Goal: Task Accomplishment & Management: Manage account settings

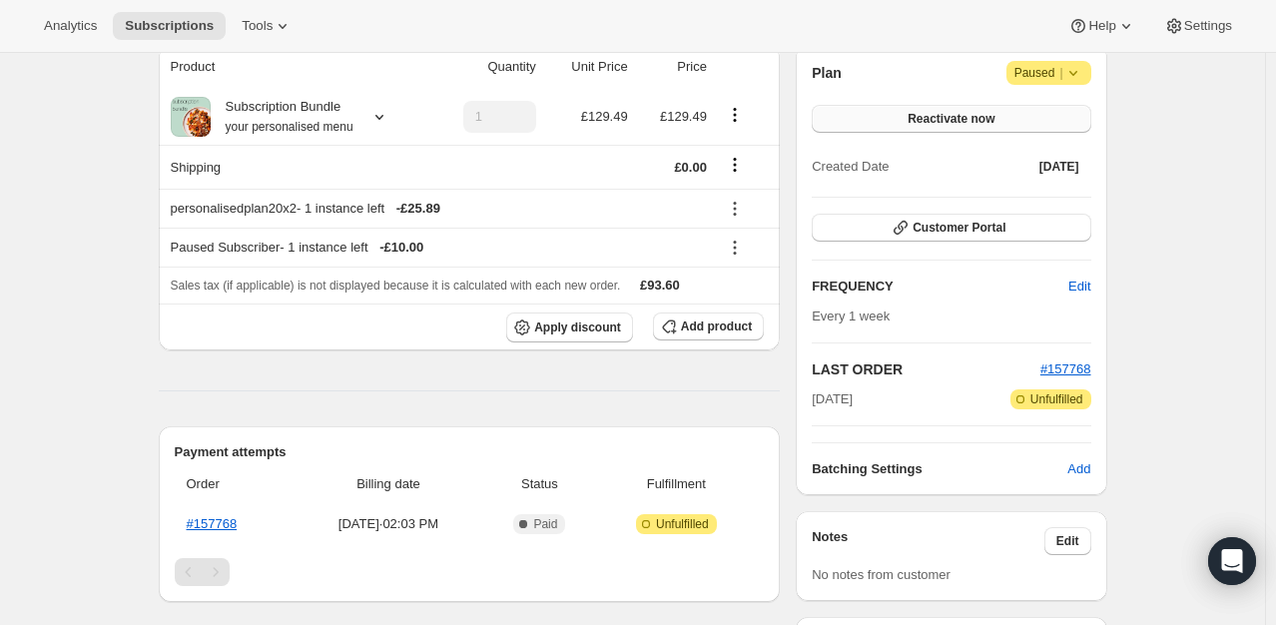
scroll to position [200, 0]
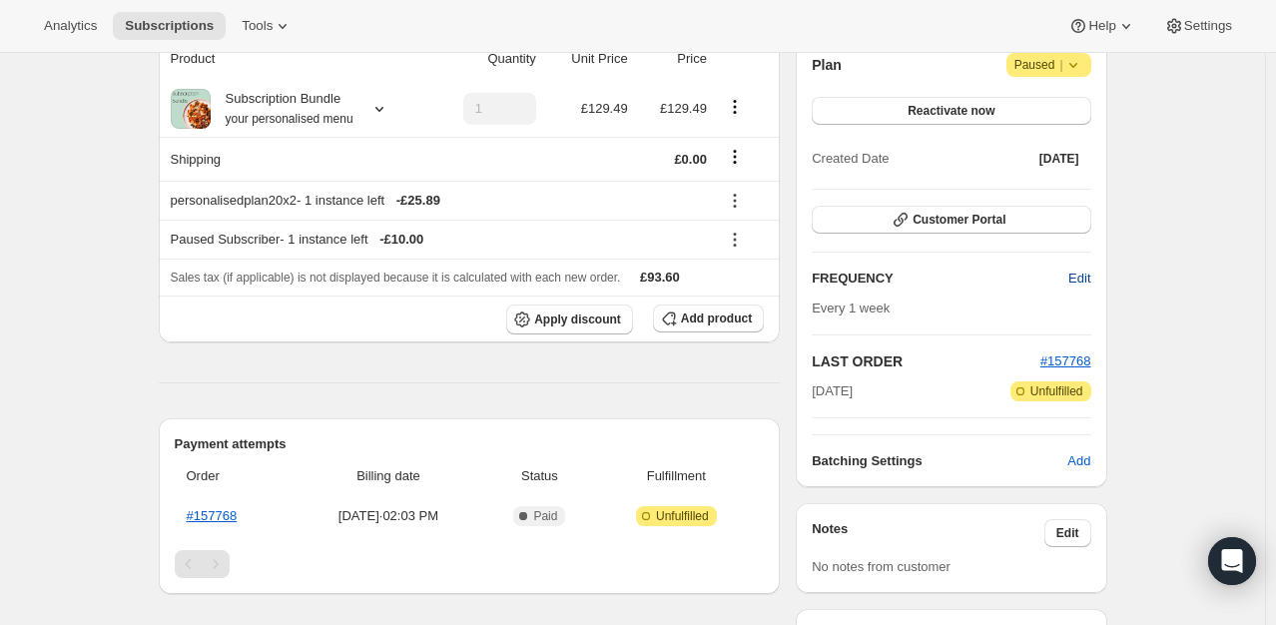
click at [1078, 278] on span "Edit" at bounding box center [1079, 278] width 22 height 20
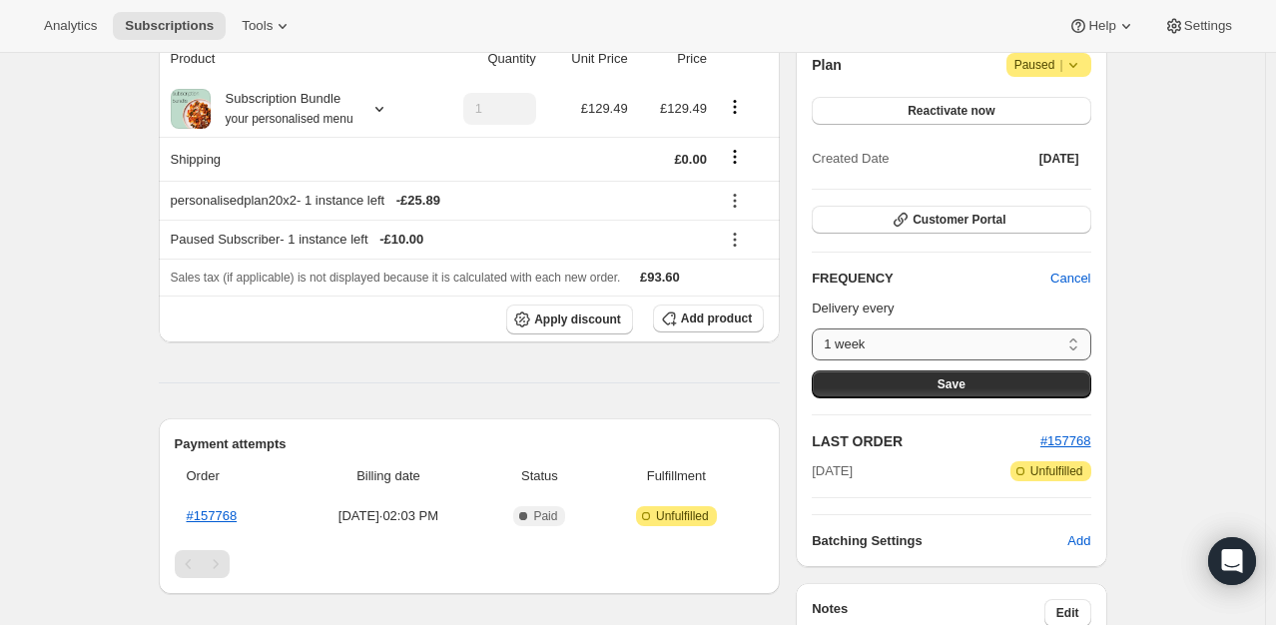
click at [923, 336] on select "1 week 2 weeks 3 weeks 4 weeks 5 weeks 6 weeks 7 weeks 8 weeks Custom..." at bounding box center [950, 344] width 278 height 32
select select "WEEK#3"
click at [816, 328] on select "1 week 2 weeks 3 weeks 4 weeks 5 weeks 6 weeks 7 weeks 8 weeks Custom..." at bounding box center [950, 344] width 278 height 32
click at [920, 382] on button "Save" at bounding box center [950, 384] width 278 height 28
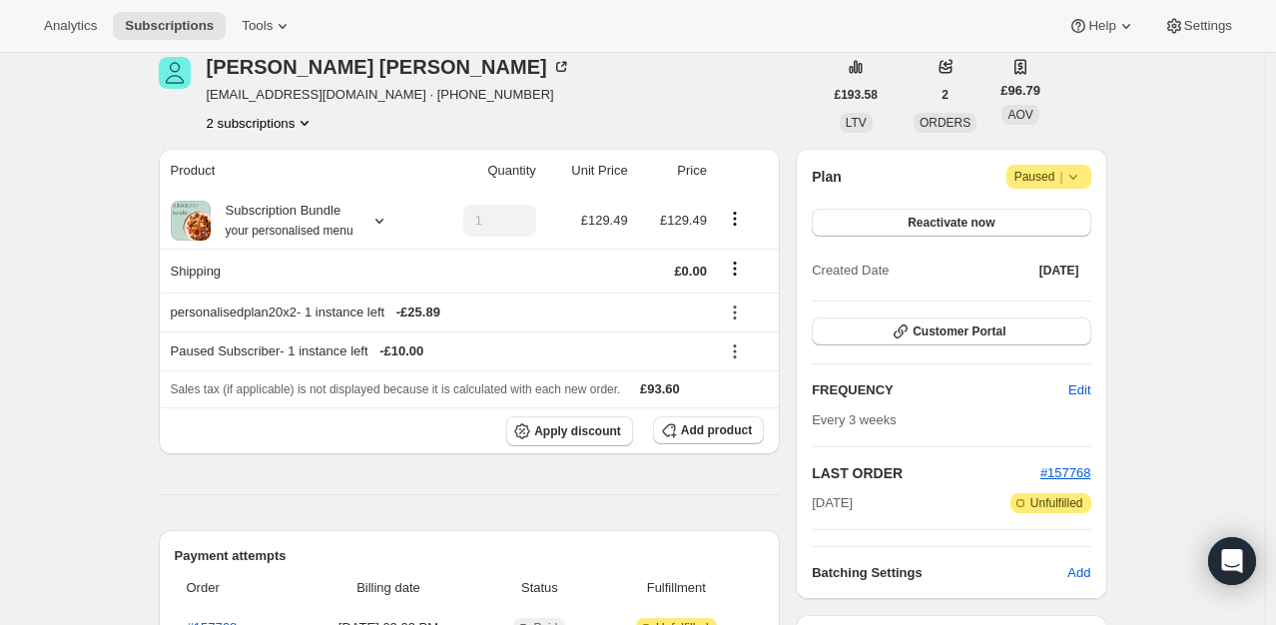
click at [1062, 178] on span "|" at bounding box center [1060, 177] width 3 height 16
click at [875, 188] on div "Plan Attention Paused |" at bounding box center [950, 177] width 278 height 24
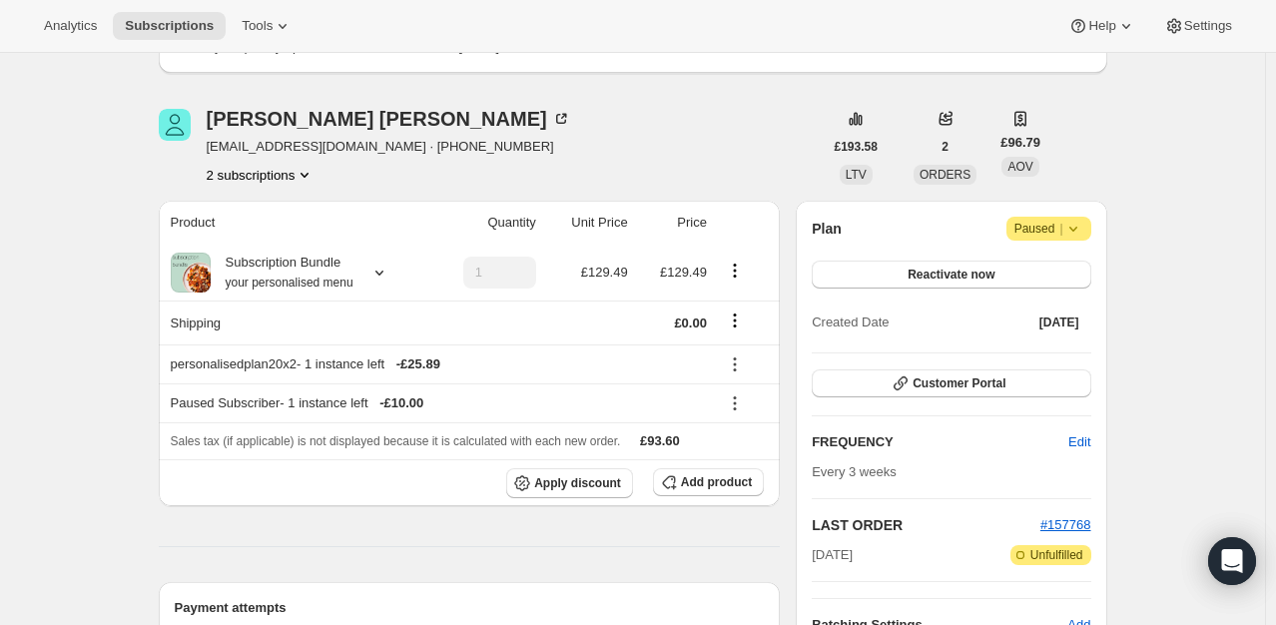
scroll to position [0, 0]
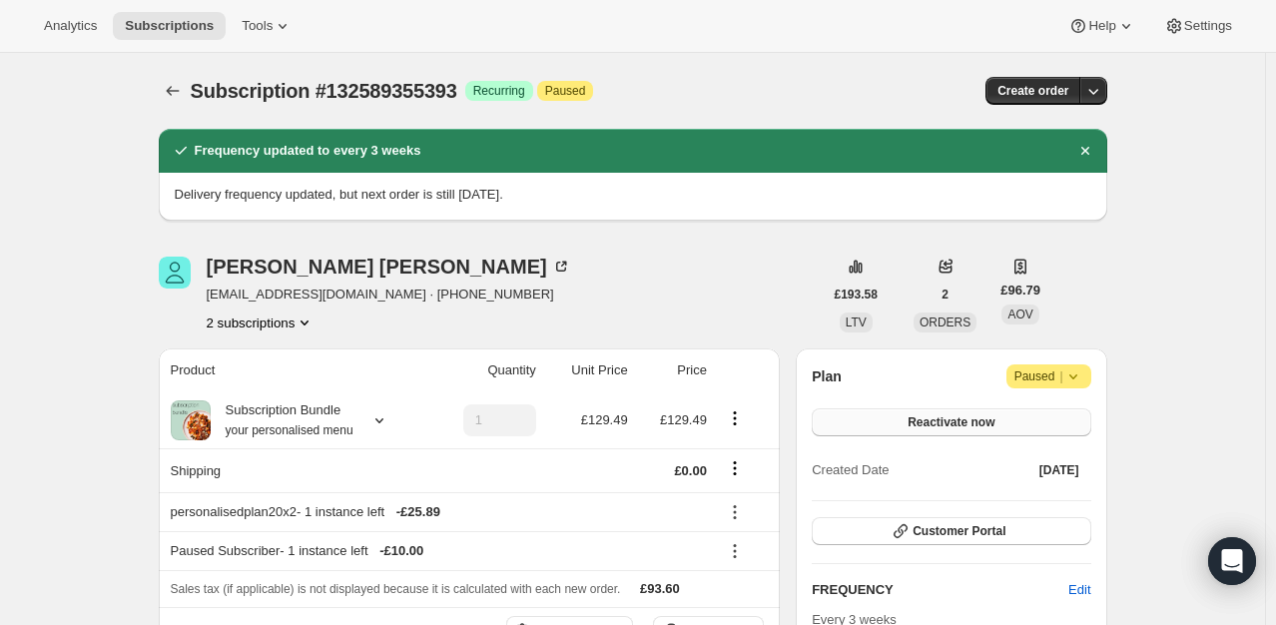
click at [968, 419] on span "Reactivate now" at bounding box center [950, 422] width 87 height 16
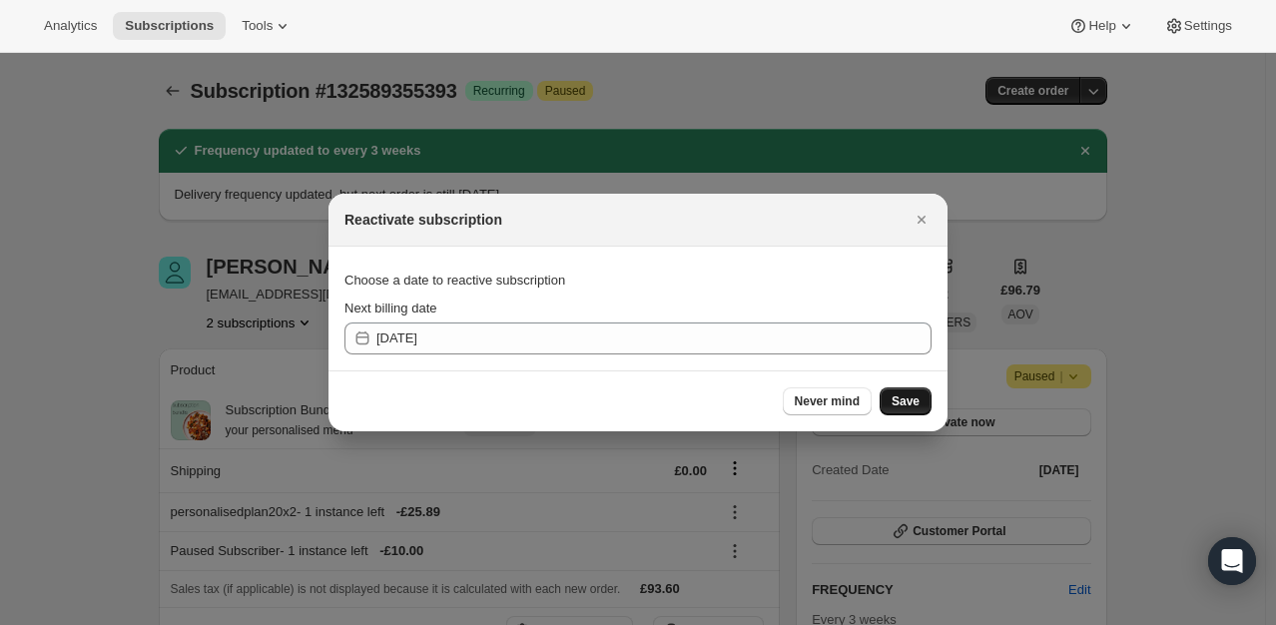
click at [924, 403] on button "Save" at bounding box center [905, 401] width 52 height 28
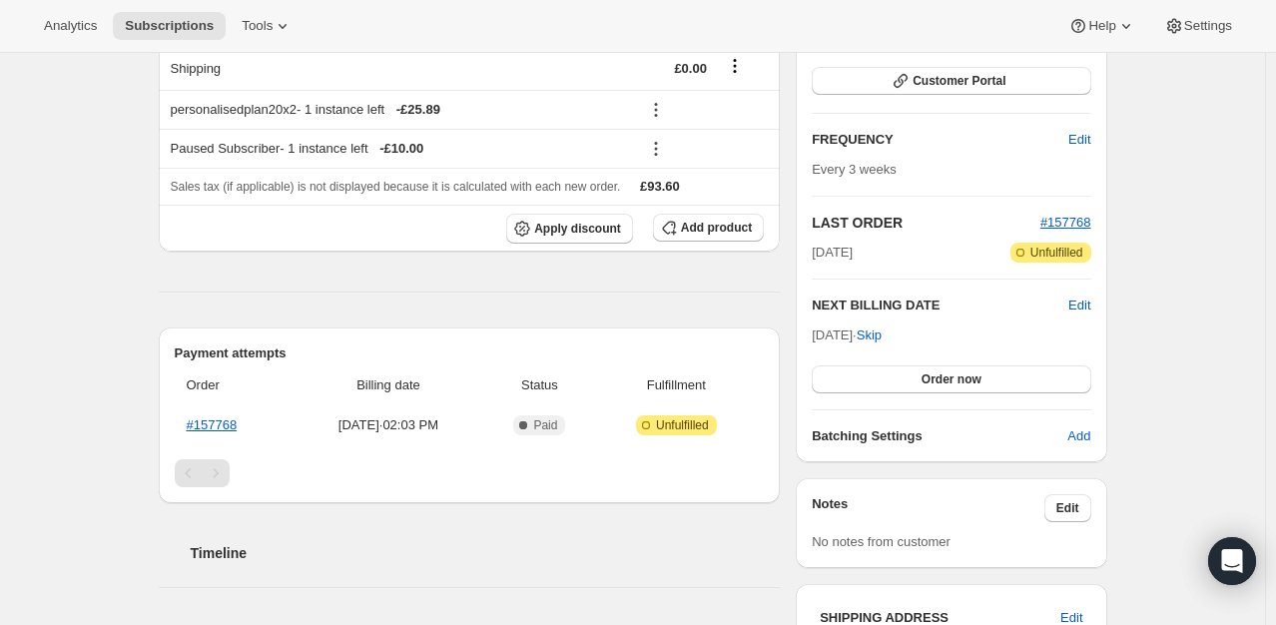
scroll to position [499, 0]
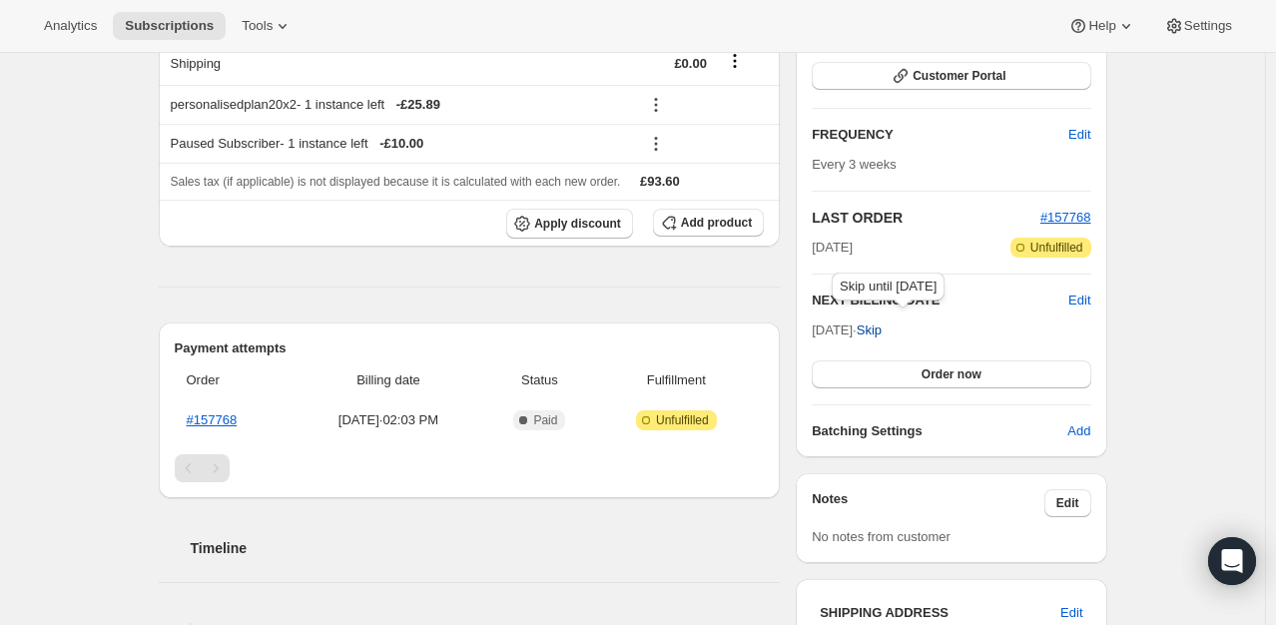
click at [881, 329] on span "Skip" at bounding box center [868, 330] width 25 height 20
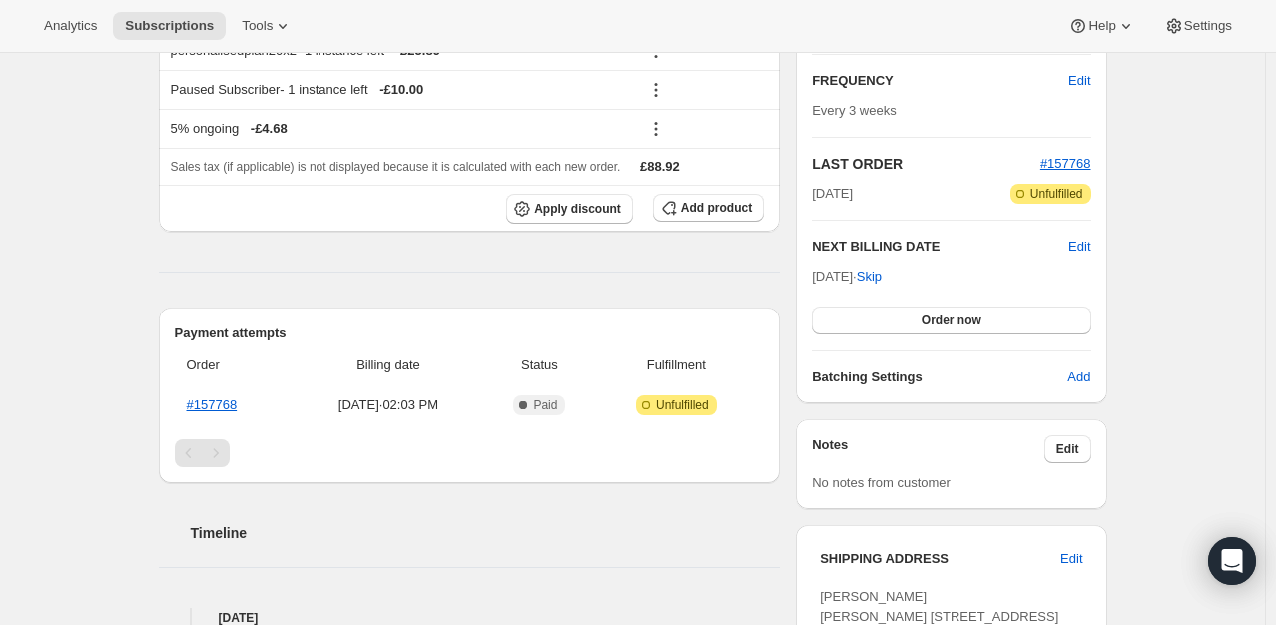
scroll to position [599, 0]
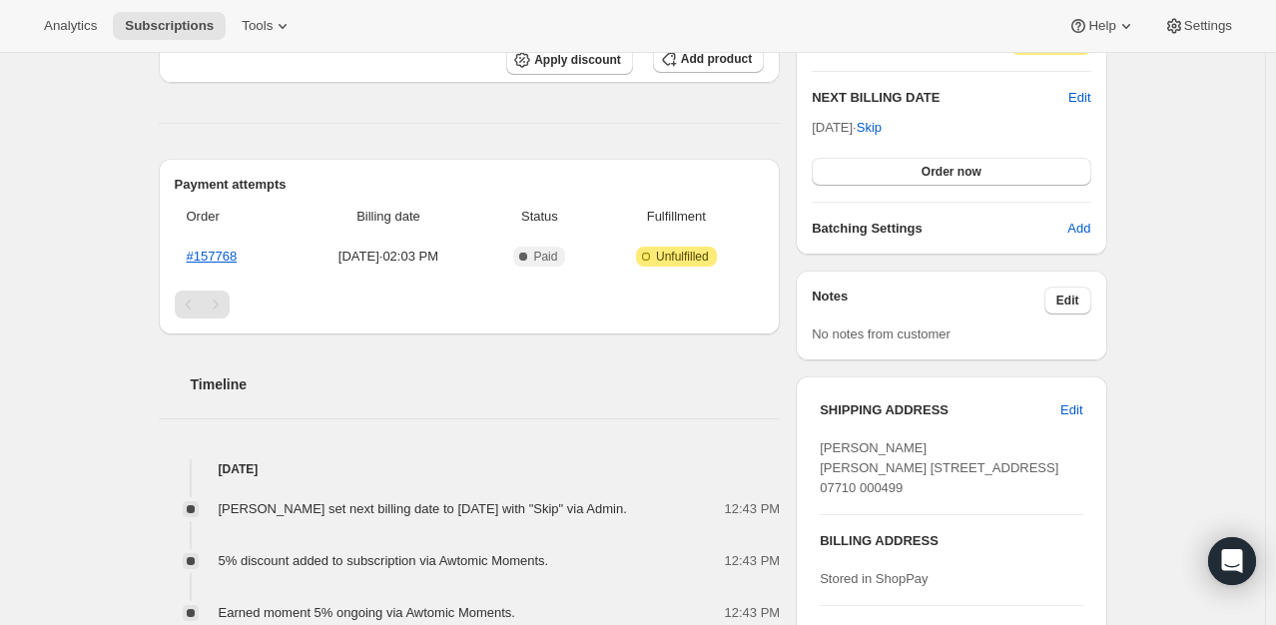
scroll to position [799, 0]
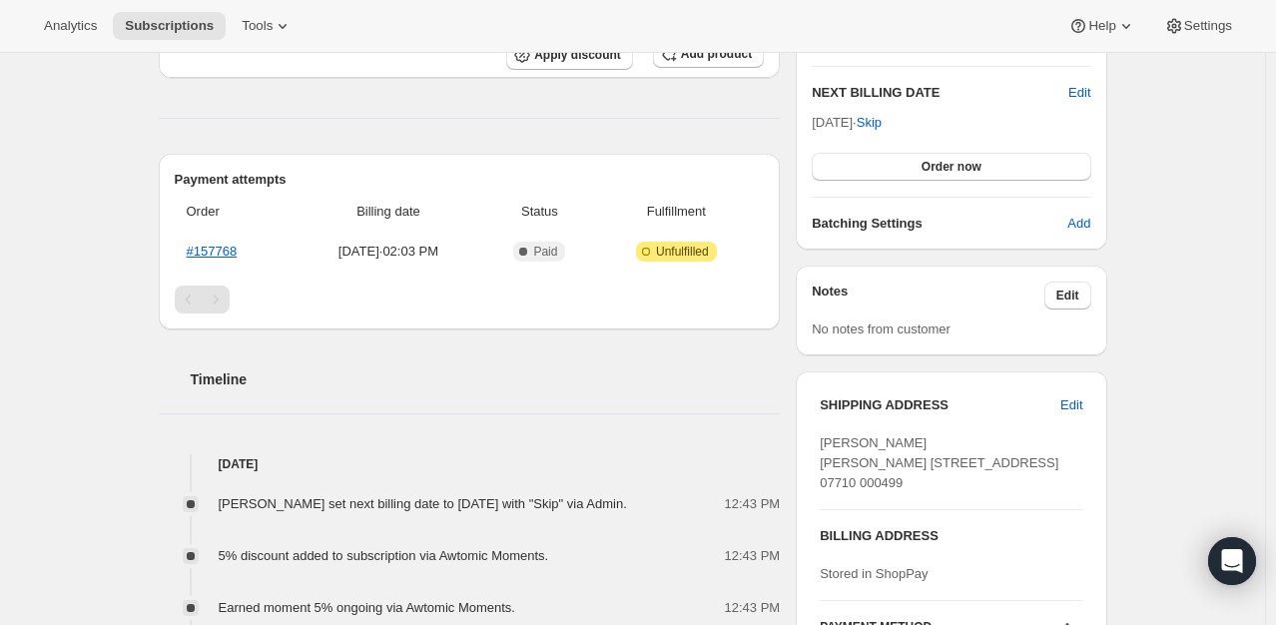
click at [555, 369] on h2 "Timeline" at bounding box center [486, 379] width 590 height 20
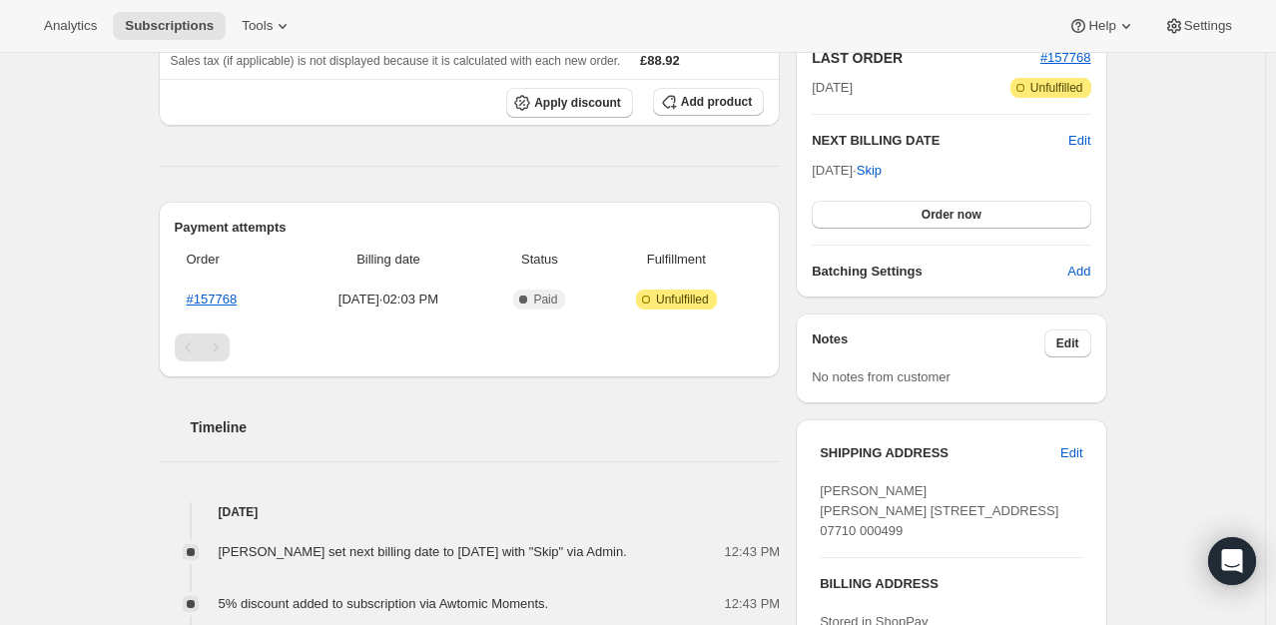
scroll to position [599, 0]
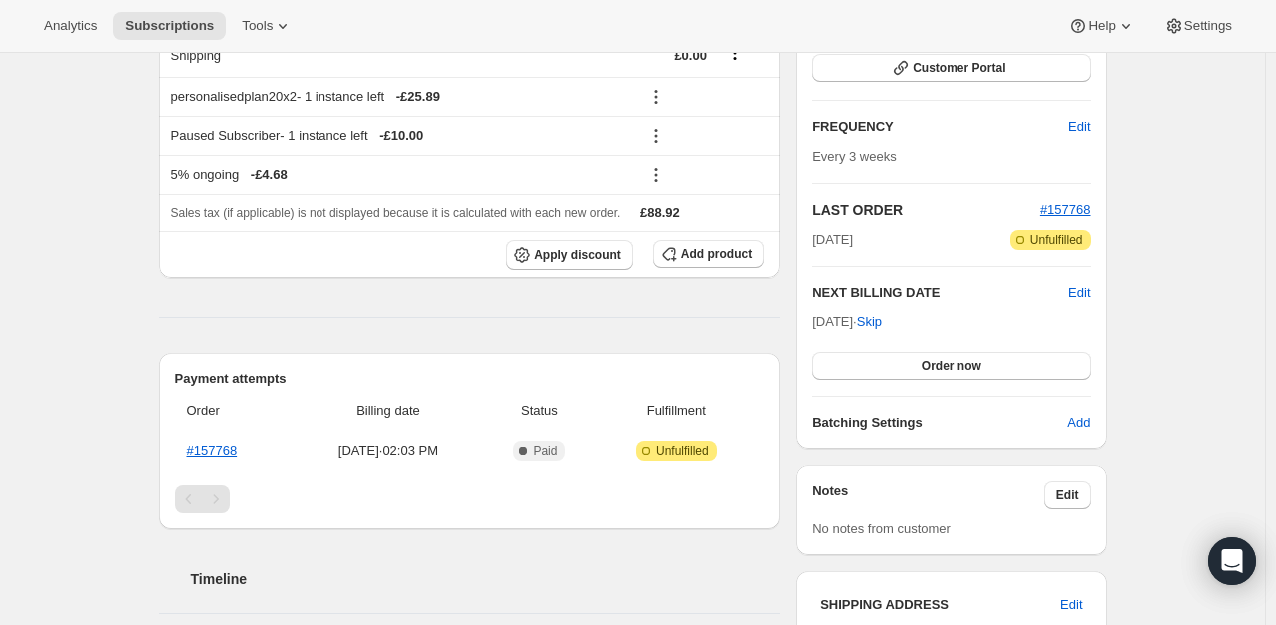
drag, startPoint x: 820, startPoint y: 290, endPoint x: 924, endPoint y: 302, distance: 104.5
click at [924, 302] on div "NEXT BILLING DATE Edit Oct 29, 2025 · Skip Order now" at bounding box center [950, 331] width 278 height 98
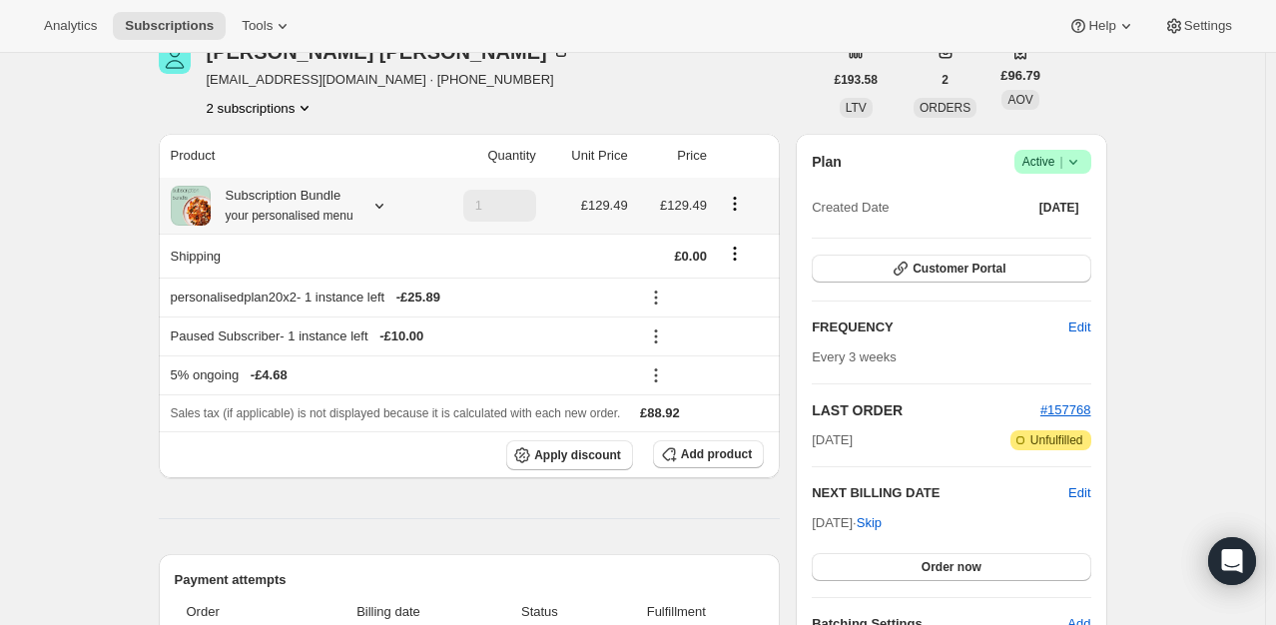
scroll to position [399, 0]
click at [379, 206] on icon at bounding box center [379, 205] width 20 height 20
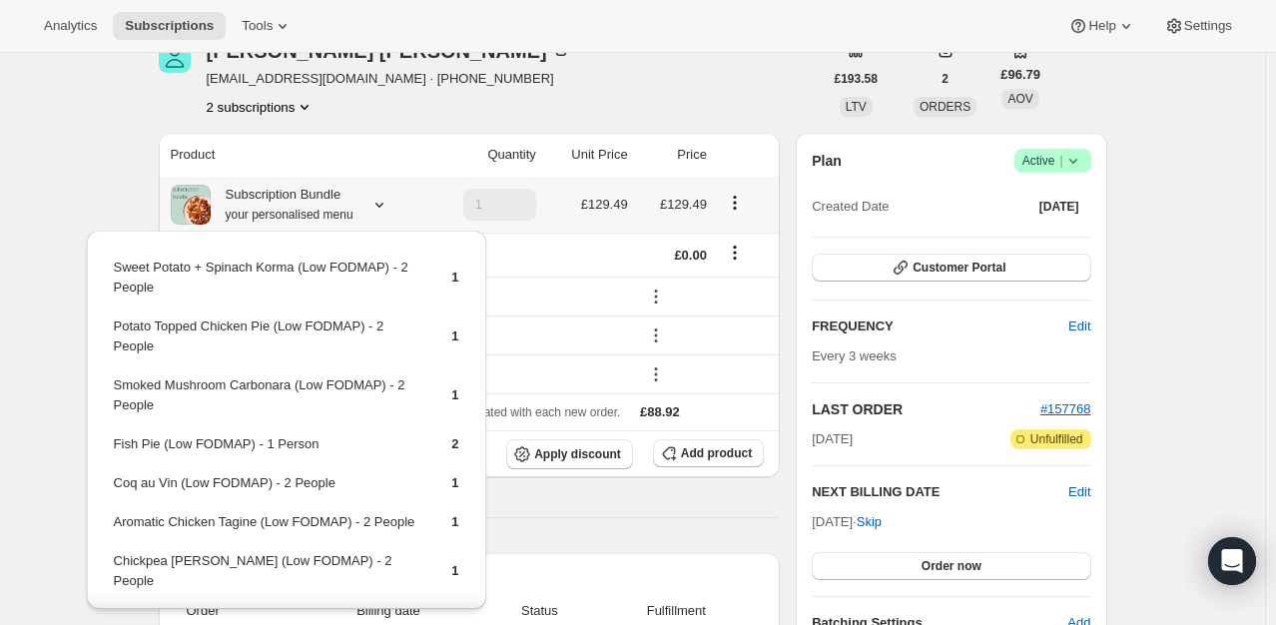
click at [385, 210] on icon at bounding box center [379, 205] width 20 height 20
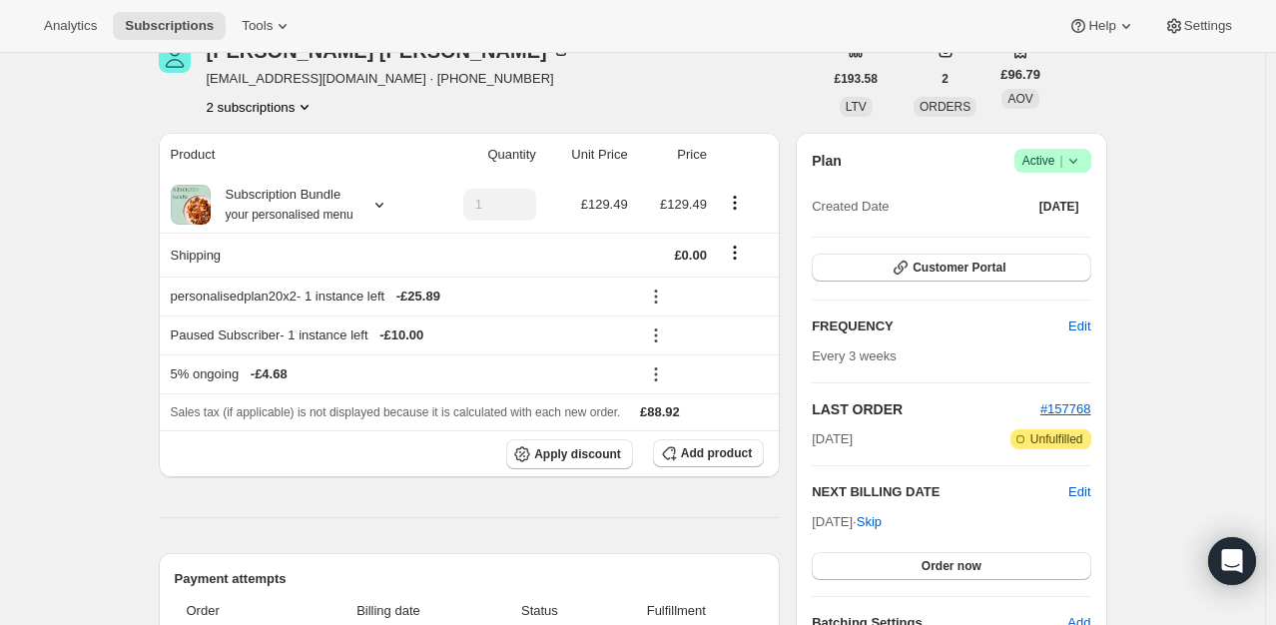
click at [742, 82] on div "Margaret Gilmore MargaretGilmore@btinternet.com · +447710000499 2 subscriptions" at bounding box center [491, 79] width 664 height 76
click at [374, 213] on icon at bounding box center [379, 205] width 20 height 20
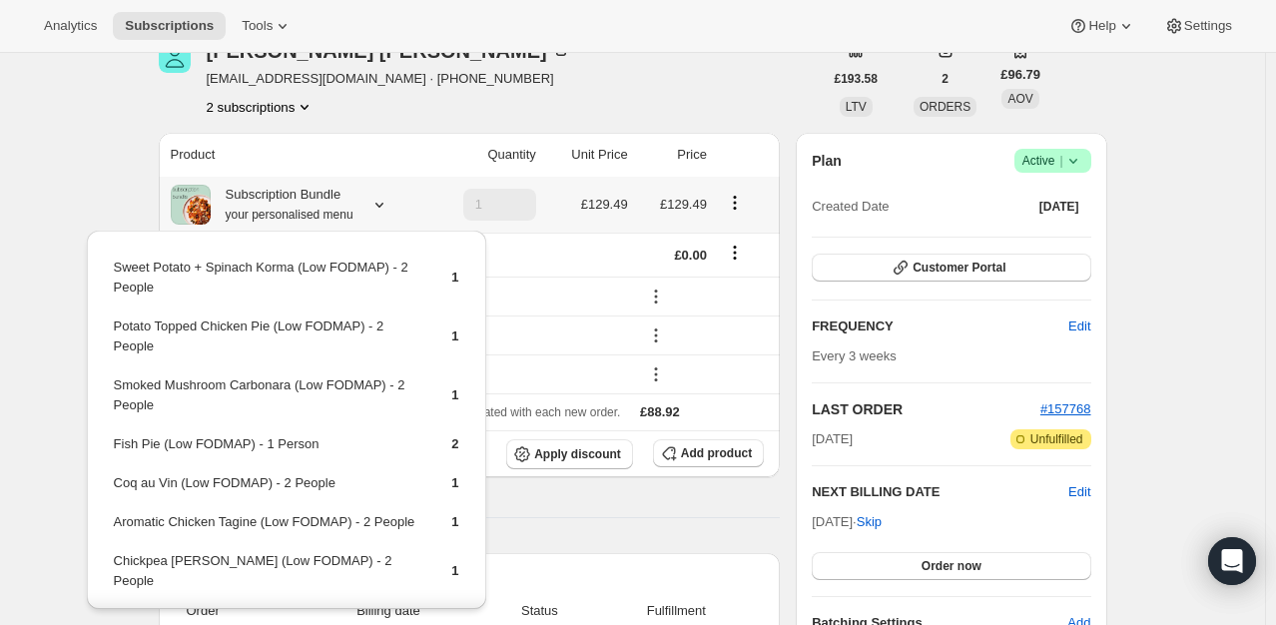
click at [378, 205] on icon at bounding box center [379, 205] width 20 height 20
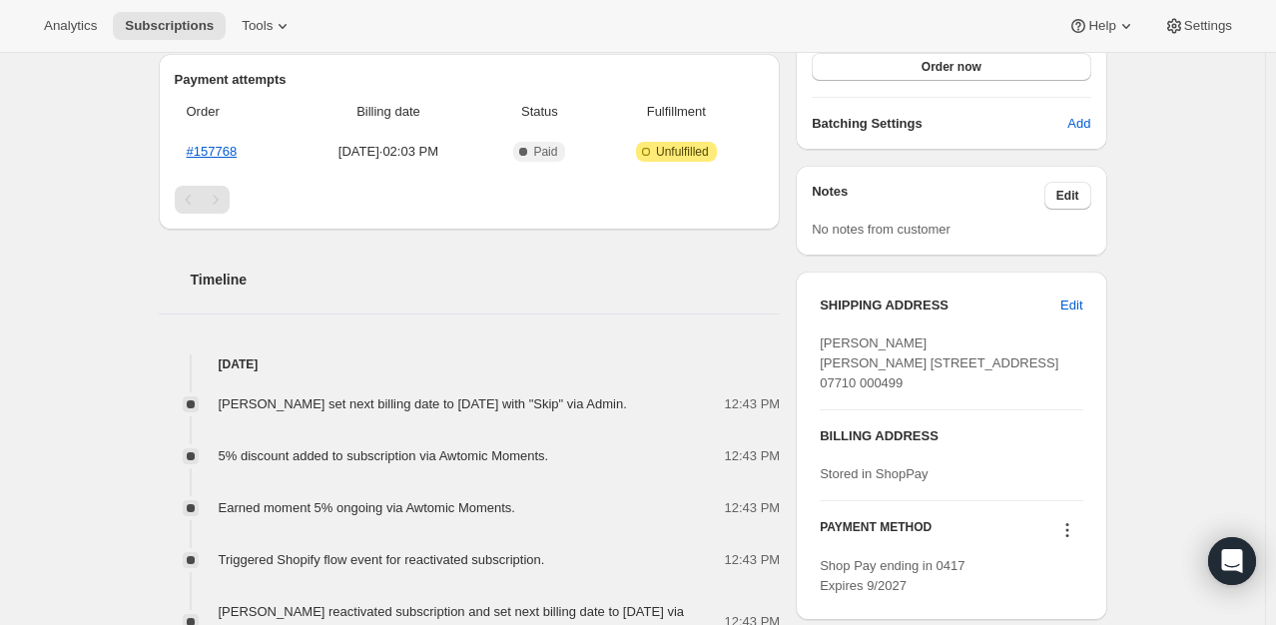
scroll to position [499, 0]
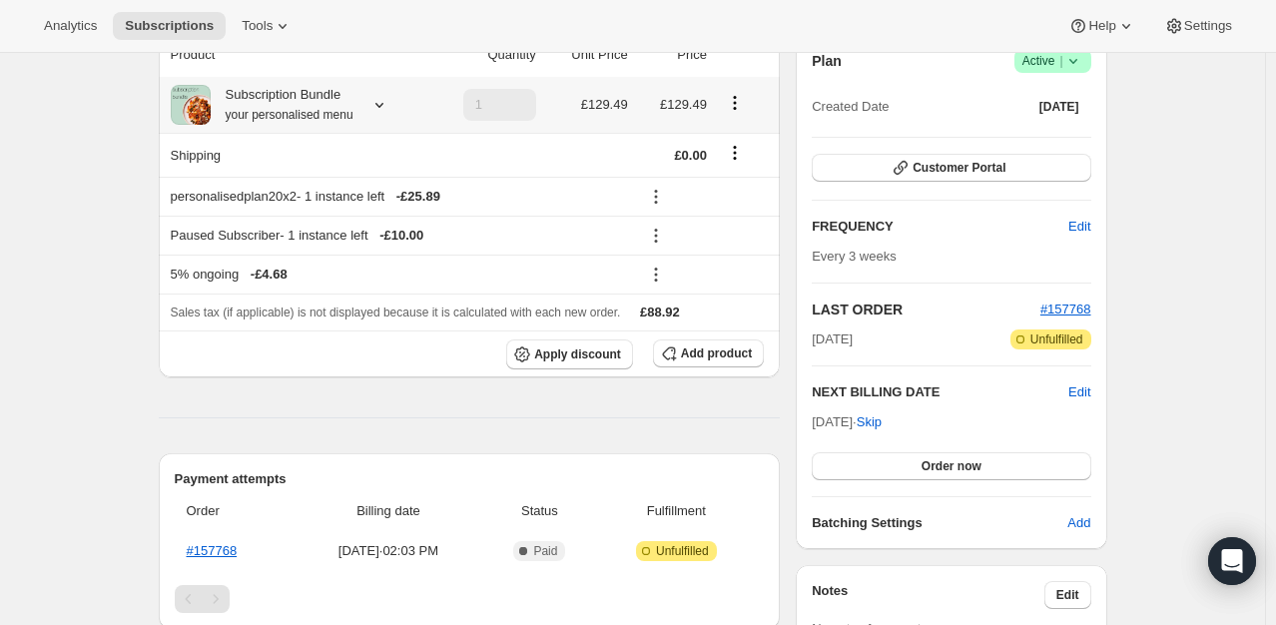
click at [399, 102] on div "Subscription Bundle your personalised menu" at bounding box center [297, 105] width 252 height 40
click at [377, 109] on icon at bounding box center [379, 105] width 20 height 20
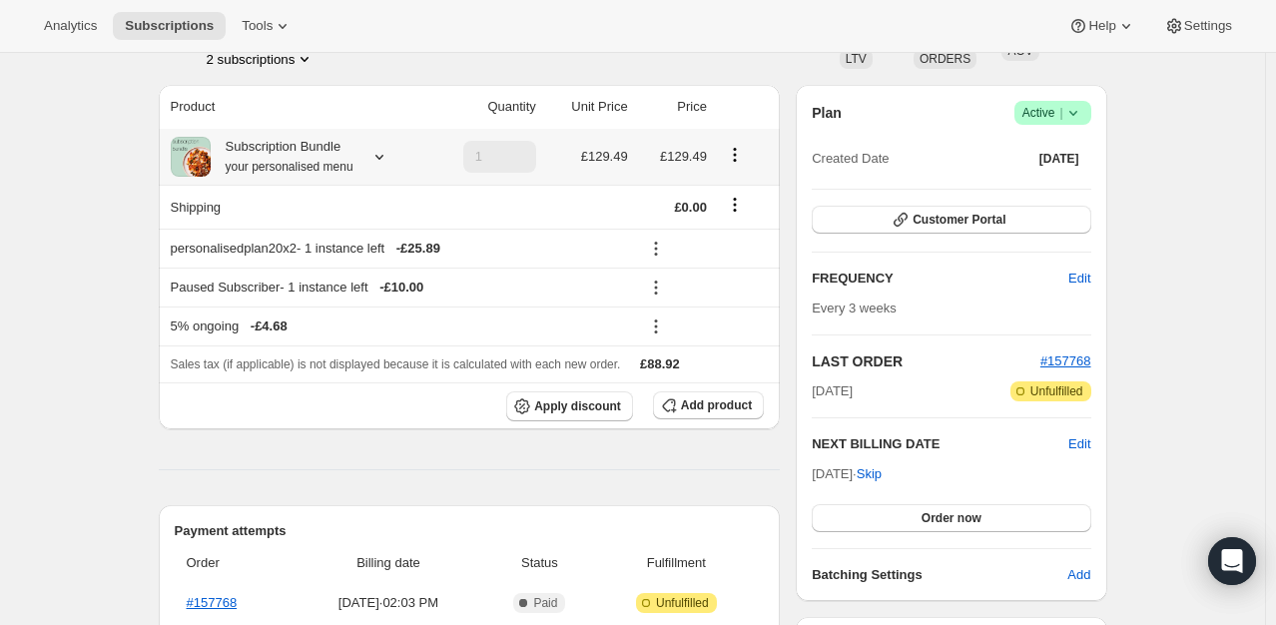
scroll to position [399, 0]
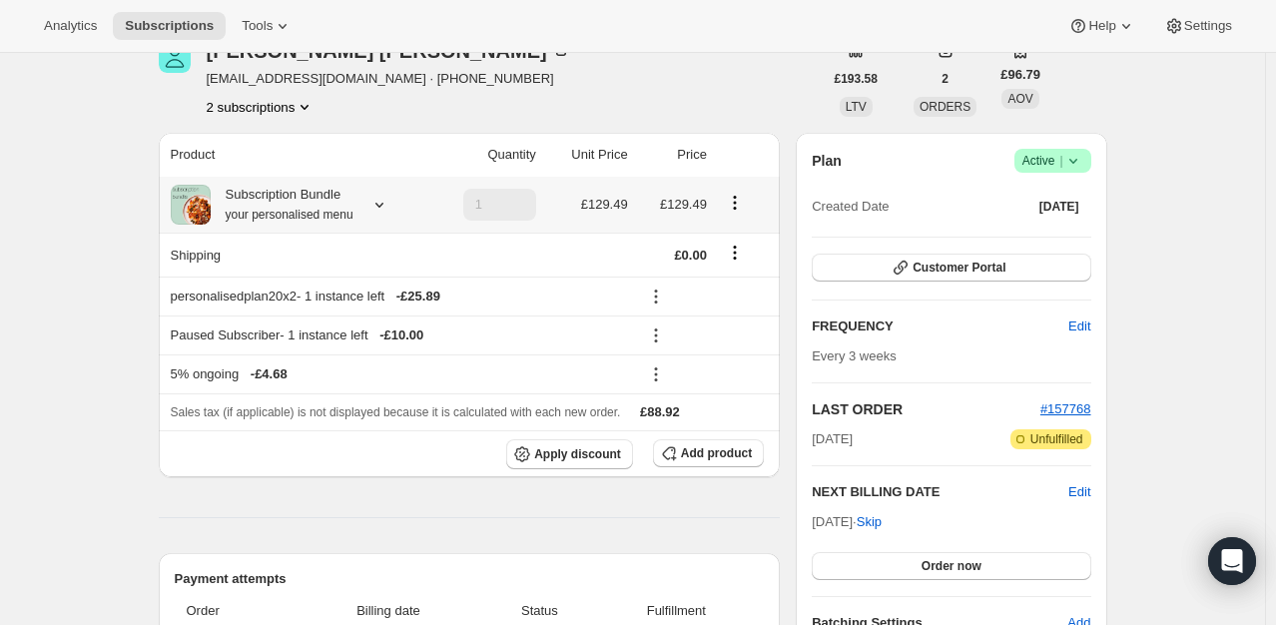
click at [381, 203] on icon at bounding box center [379, 205] width 20 height 20
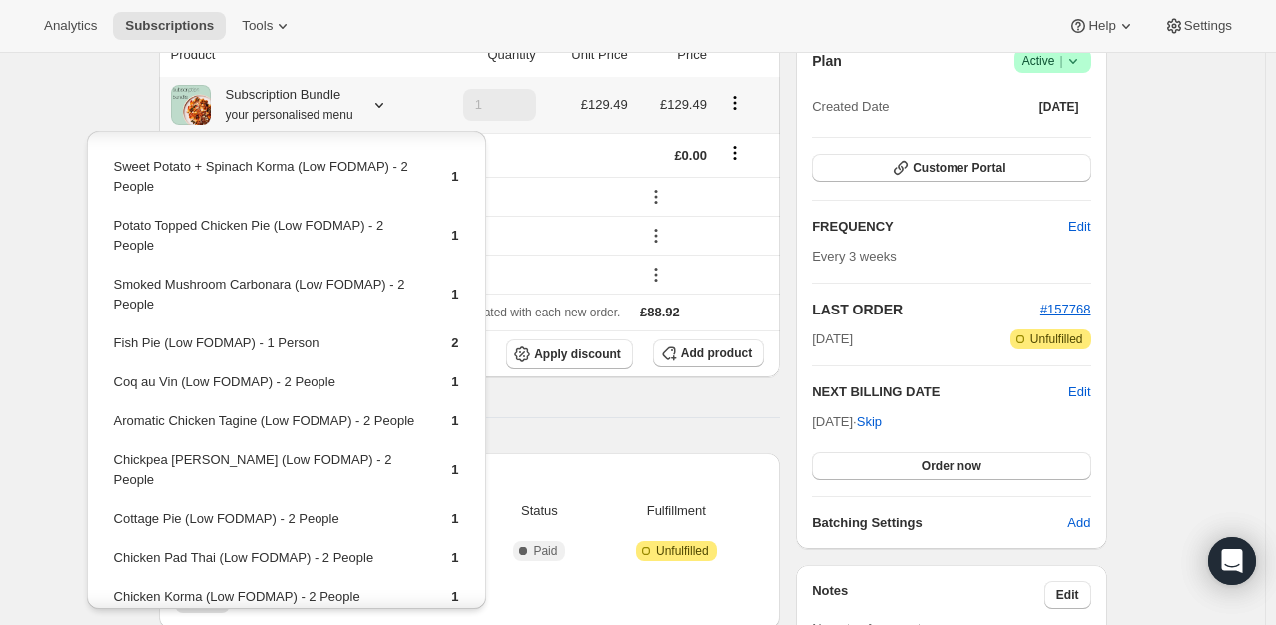
scroll to position [0, 0]
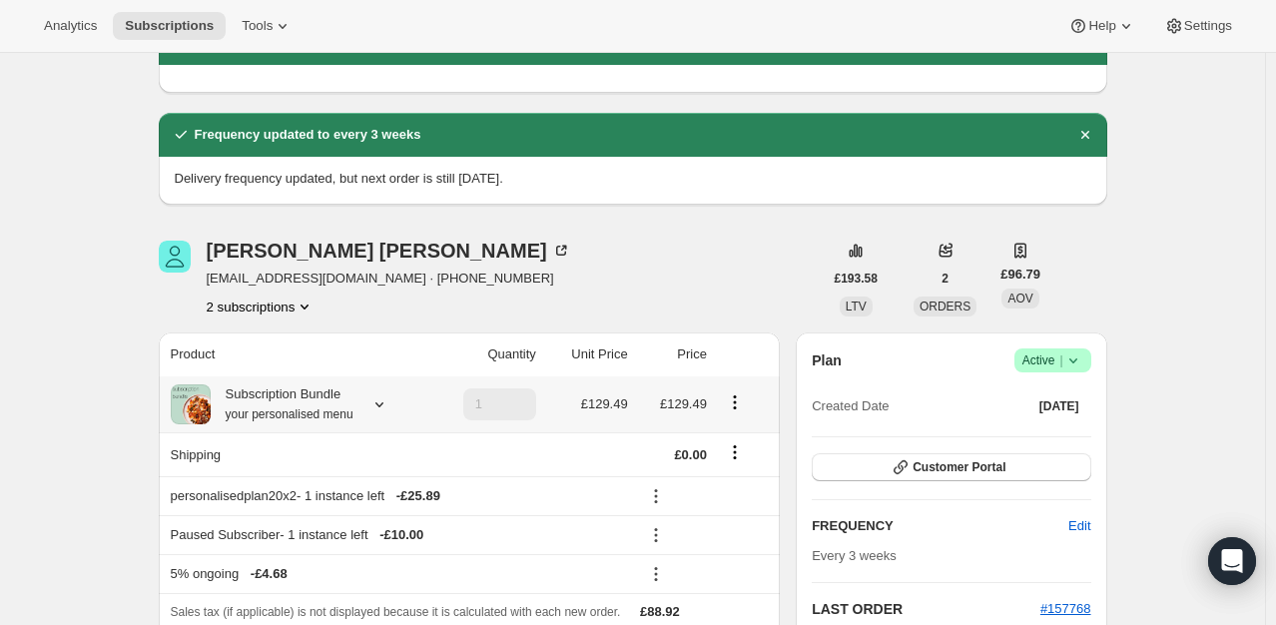
click at [377, 406] on icon at bounding box center [379, 404] width 20 height 20
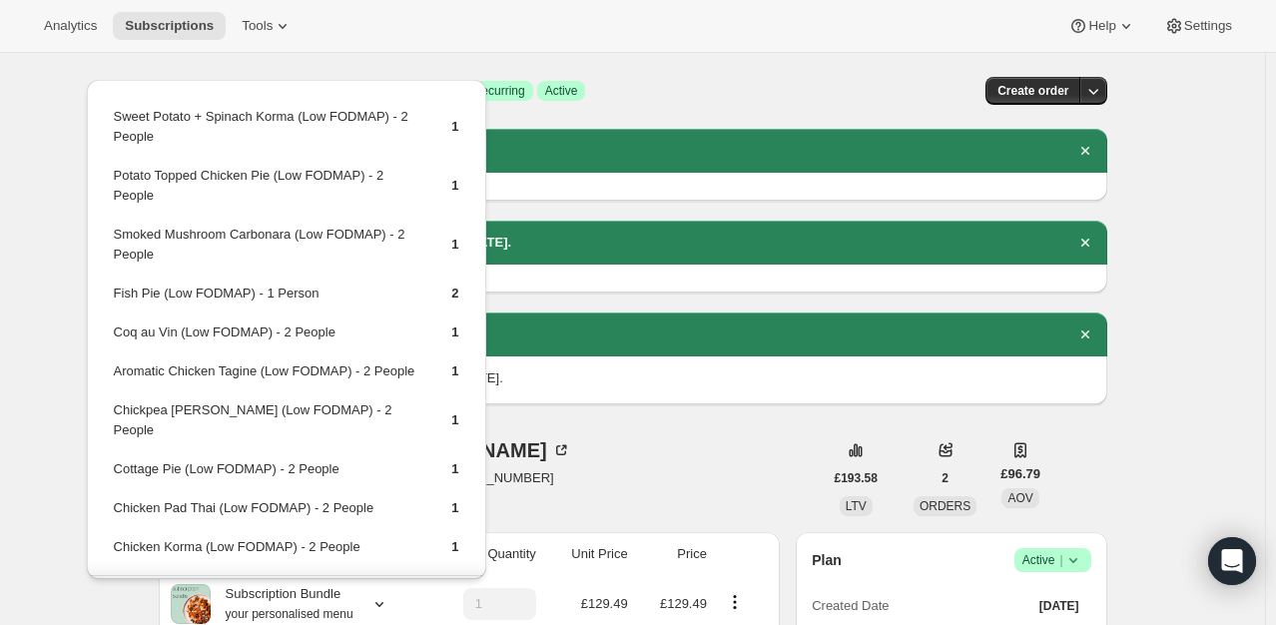
click at [598, 444] on div "Margaret Gilmore MargaretGilmore@btinternet.com · +447710000499 2 subscriptions" at bounding box center [491, 478] width 664 height 76
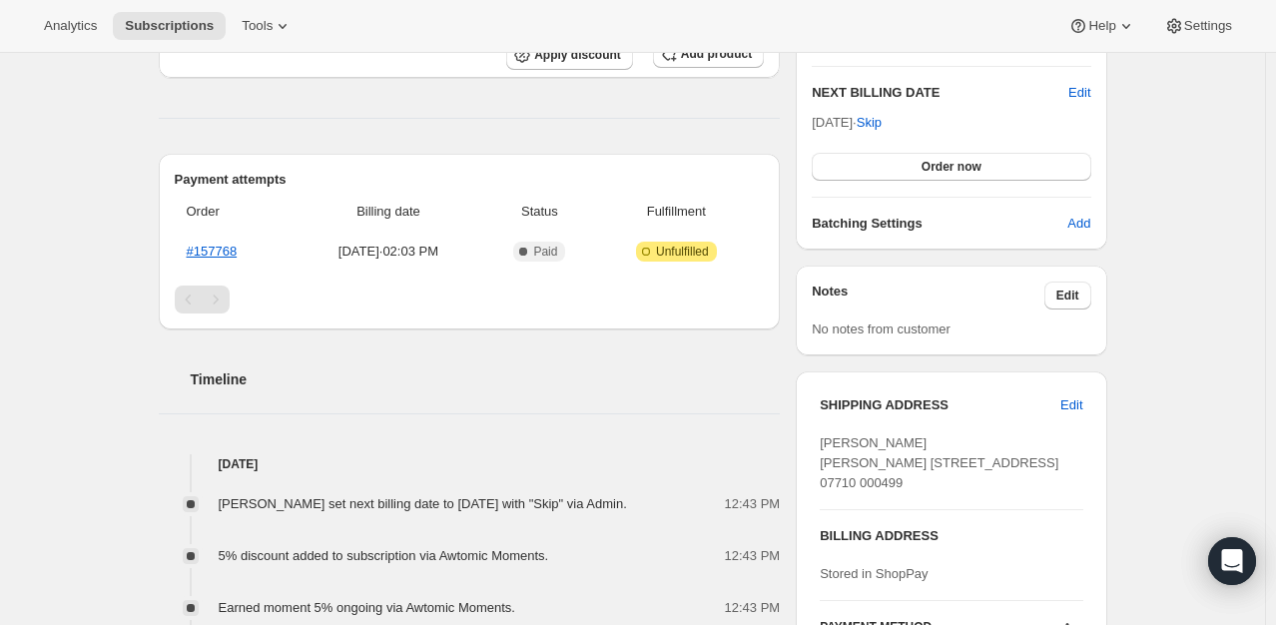
drag, startPoint x: 707, startPoint y: 504, endPoint x: 642, endPoint y: 504, distance: 64.9
click at [627, 504] on span "Lauren Donaldson set next billing date to Wednesday, October 29, 2025 with "Ski…" at bounding box center [423, 503] width 408 height 15
click at [610, 512] on div "Lauren Donaldson set next billing date to Wednesday, October 29, 2025 with "Ski…" at bounding box center [429, 504] width 420 height 20
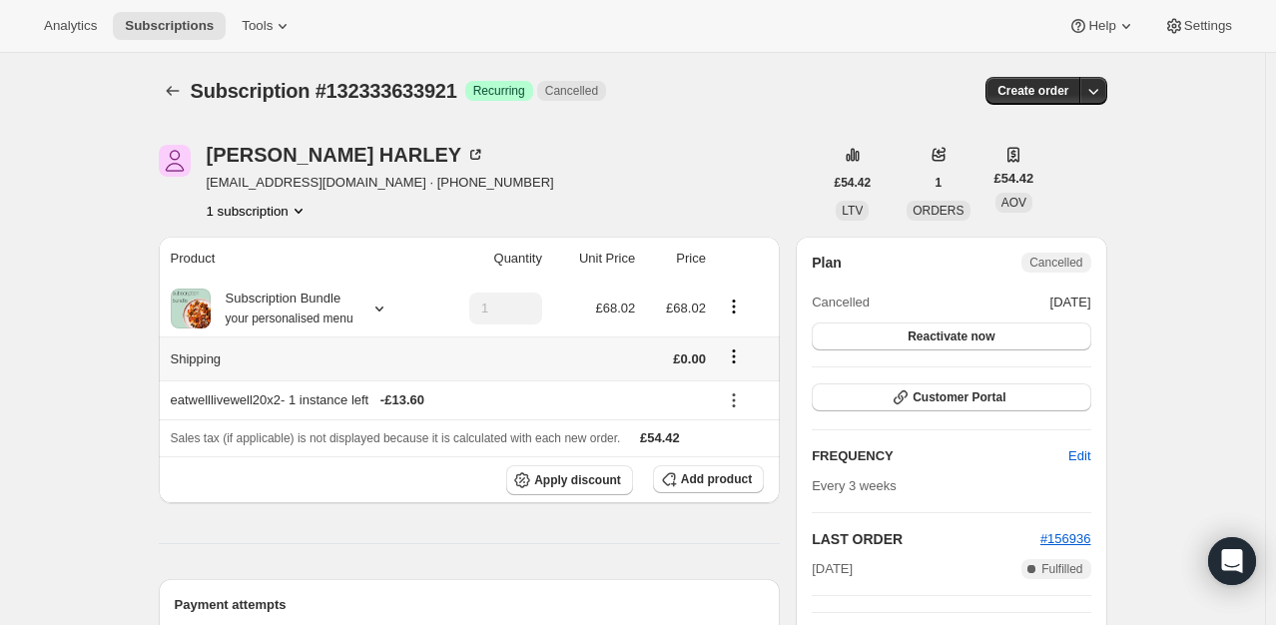
scroll to position [200, 0]
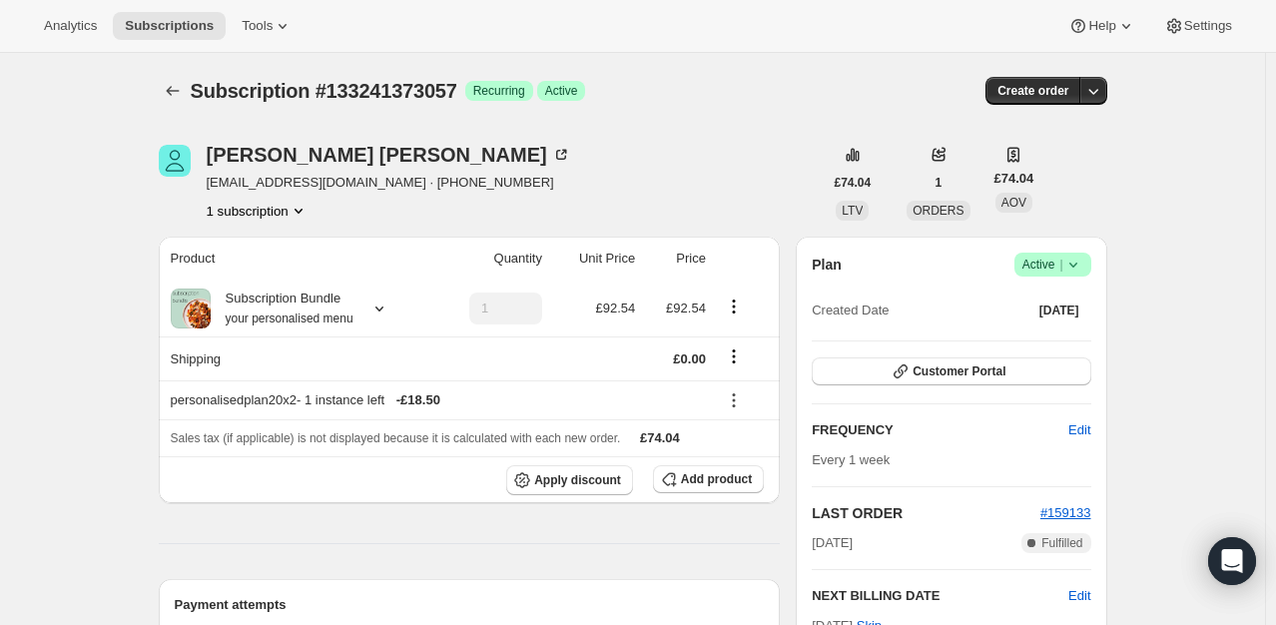
click at [1083, 266] on icon at bounding box center [1073, 265] width 20 height 20
click at [1018, 347] on button "Cancel subscription" at bounding box center [1058, 337] width 125 height 32
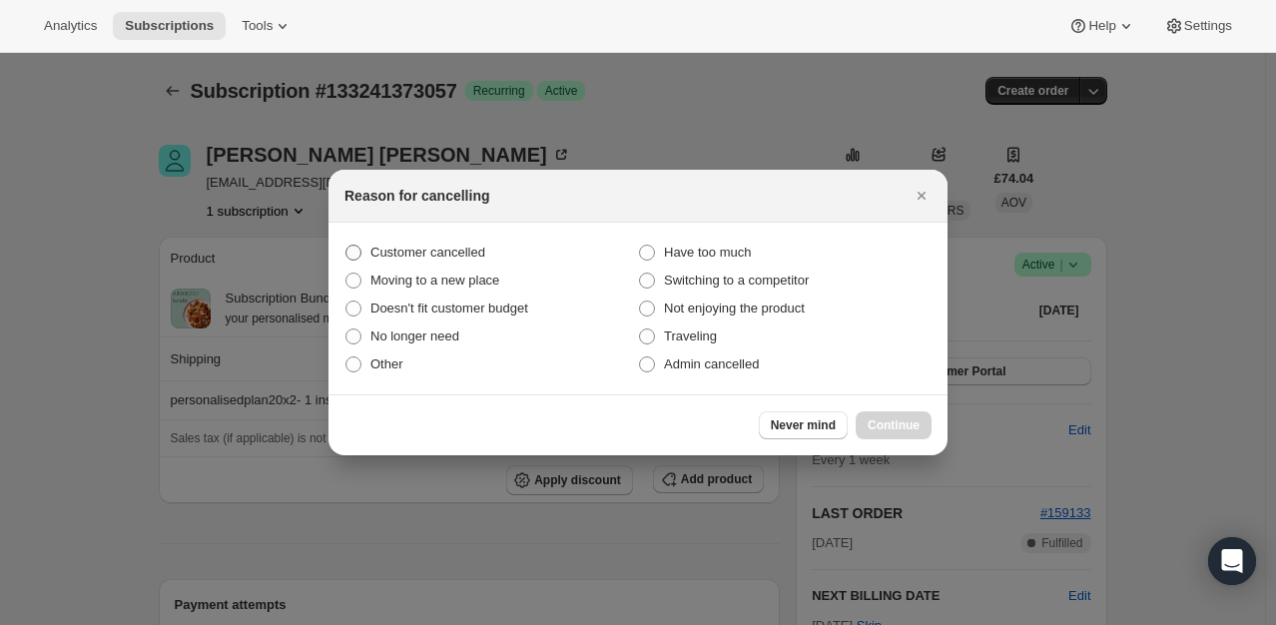
click at [482, 254] on span "Customer cancelled" at bounding box center [427, 252] width 115 height 15
click at [346, 246] on input "Customer cancelled" at bounding box center [345, 245] width 1 height 1
radio input "true"
click at [870, 423] on span "Continue" at bounding box center [893, 425] width 52 height 16
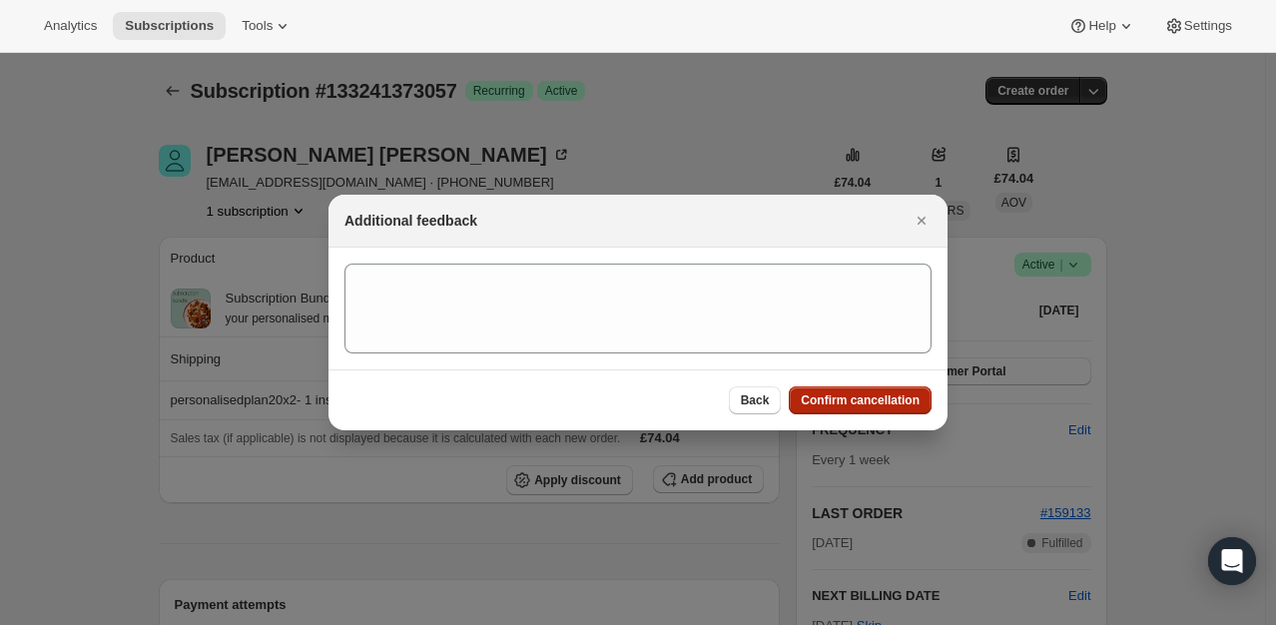
click at [862, 391] on button "Confirm cancellation" at bounding box center [860, 400] width 143 height 28
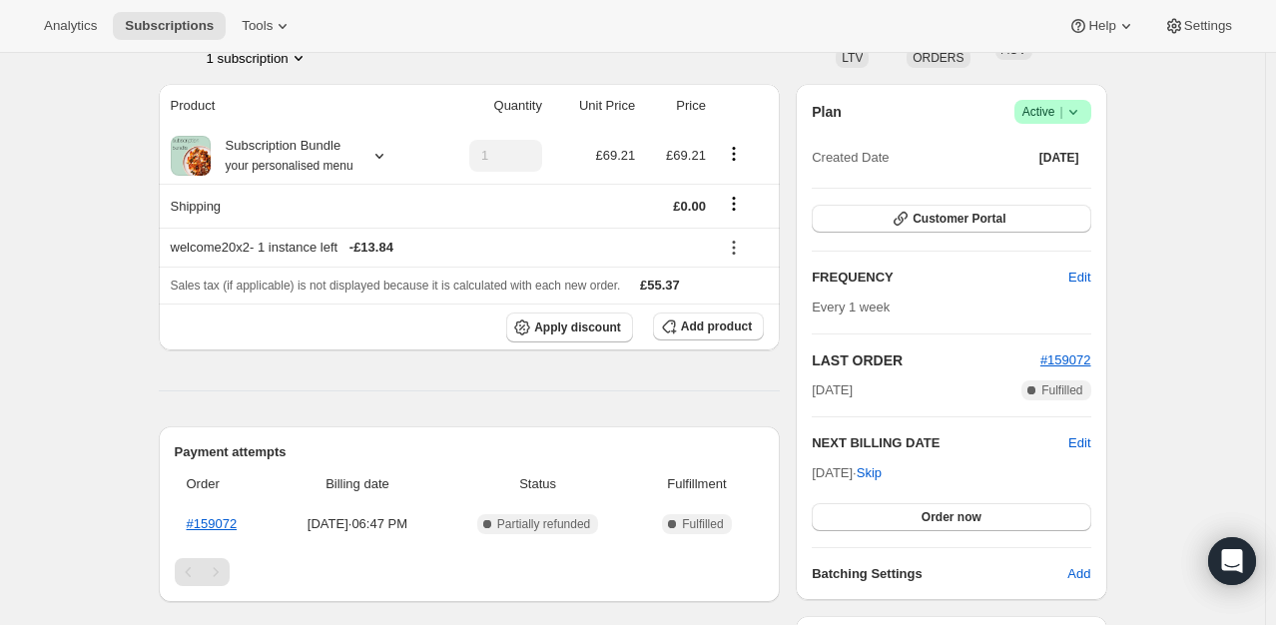
scroll to position [100, 0]
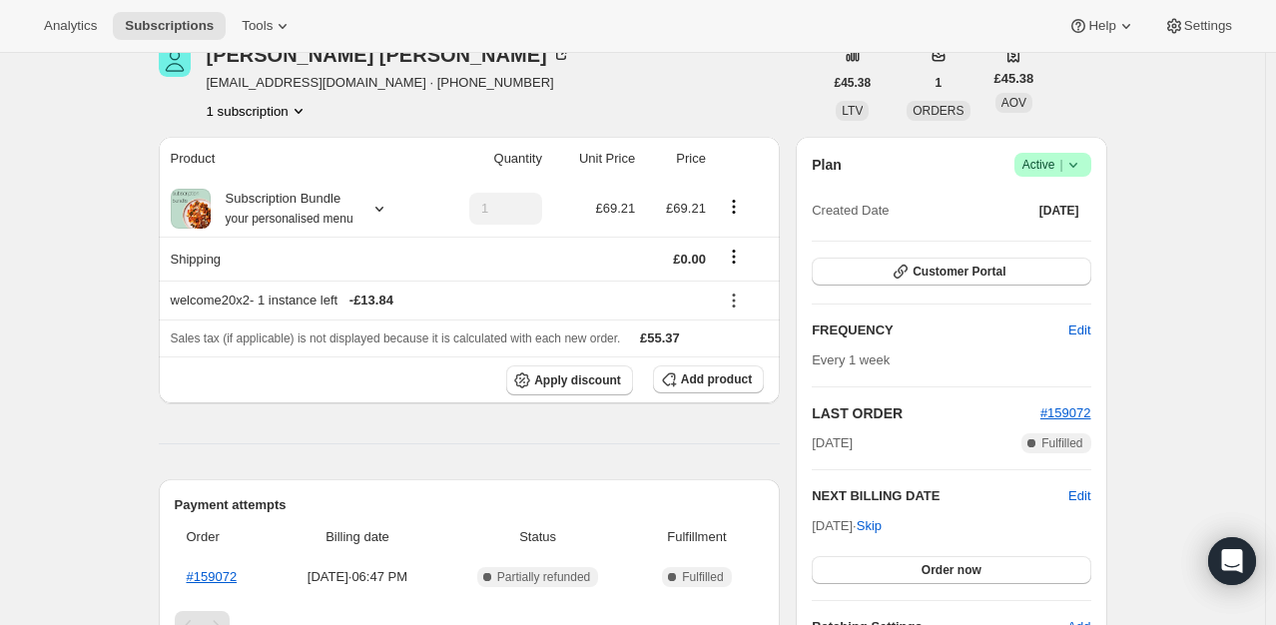
click at [1099, 154] on div "Plan Success Active | Created Date Oct 1, 2025 Customer Portal FREQUENCY Edit E…" at bounding box center [951, 395] width 310 height 516
click at [1082, 172] on icon at bounding box center [1073, 165] width 20 height 20
click at [1052, 242] on span "Cancel subscription" at bounding box center [1058, 237] width 113 height 15
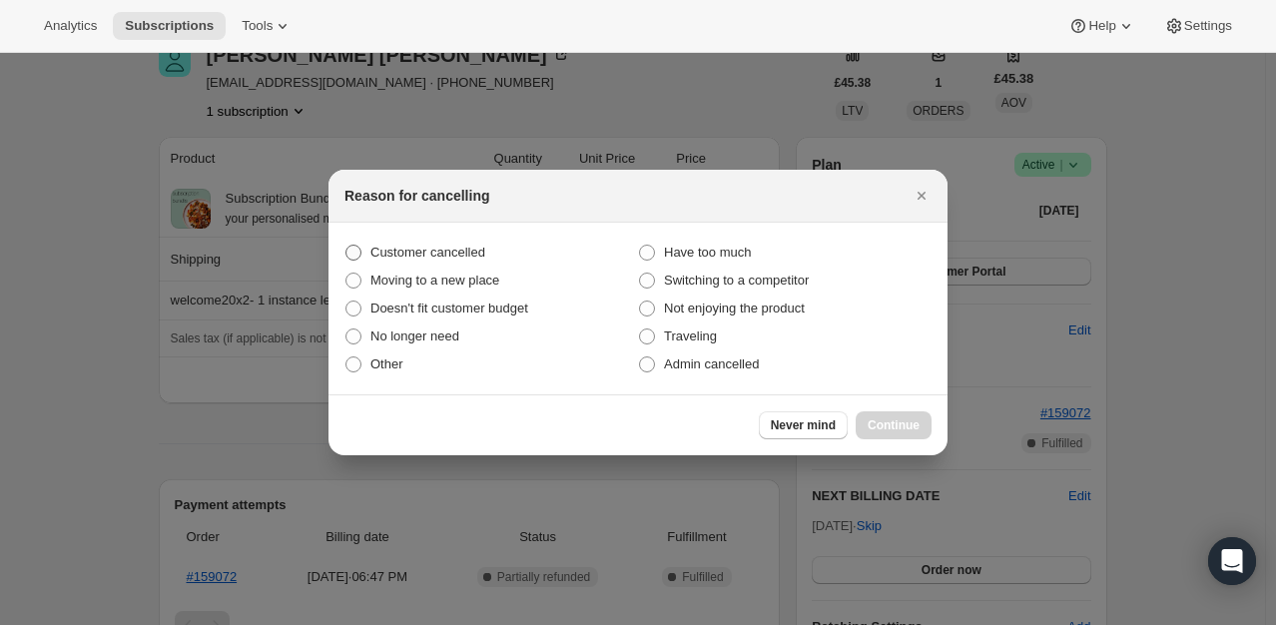
click at [398, 248] on span "Customer cancelled" at bounding box center [427, 252] width 115 height 15
click at [346, 246] on input "Customer cancelled" at bounding box center [345, 245] width 1 height 1
radio input "true"
click at [913, 429] on span "Continue" at bounding box center [893, 425] width 52 height 16
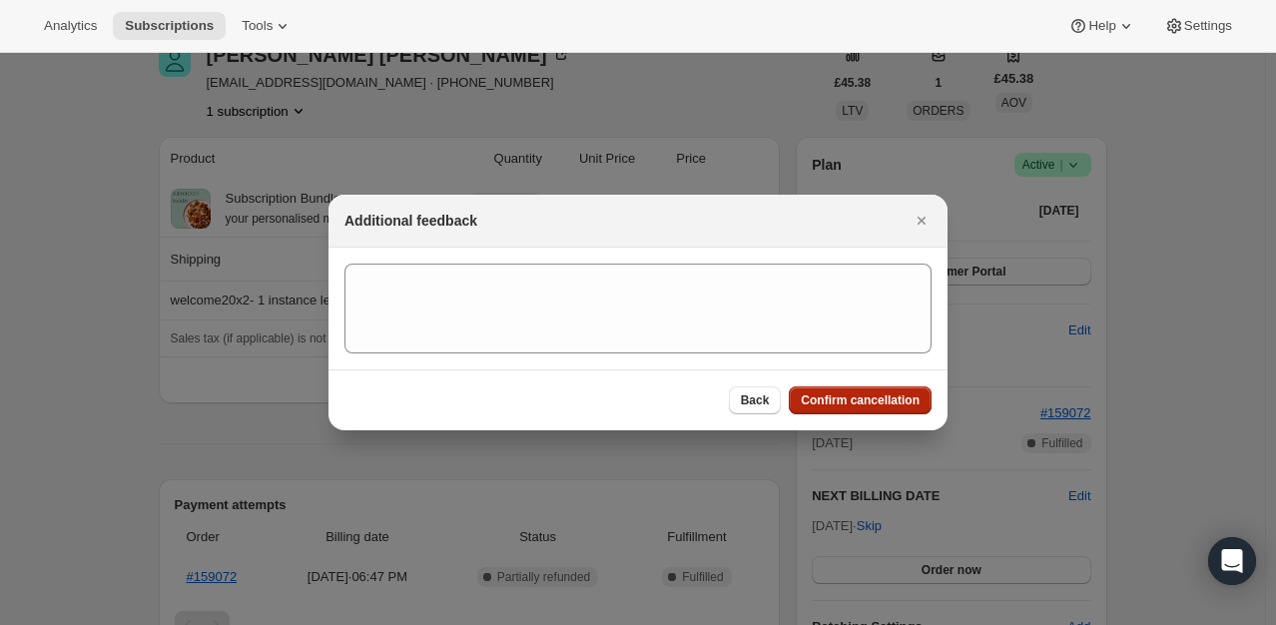
click at [869, 408] on button "Confirm cancellation" at bounding box center [860, 400] width 143 height 28
